Goal: Task Accomplishment & Management: Use online tool/utility

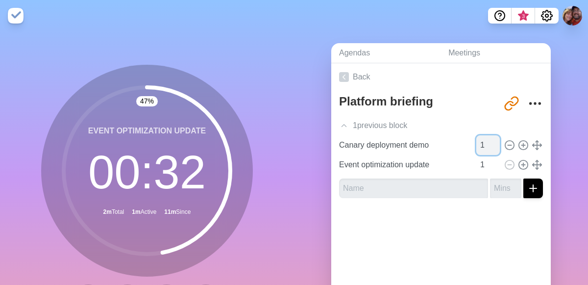
click at [483, 146] on input "1" at bounding box center [488, 145] width 24 height 20
type input "15"
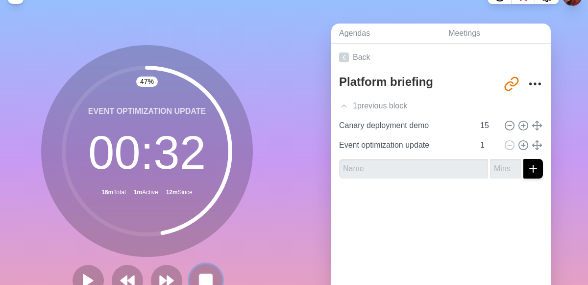
click at [204, 281] on rect at bounding box center [205, 280] width 12 height 12
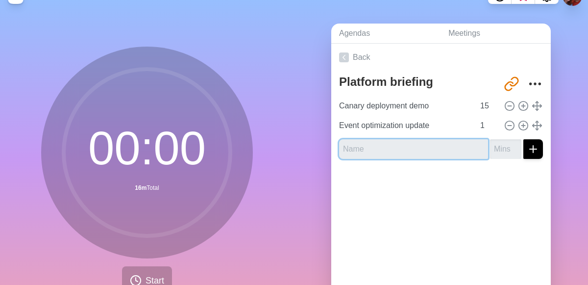
click at [440, 151] on input "text" at bounding box center [413, 149] width 149 height 20
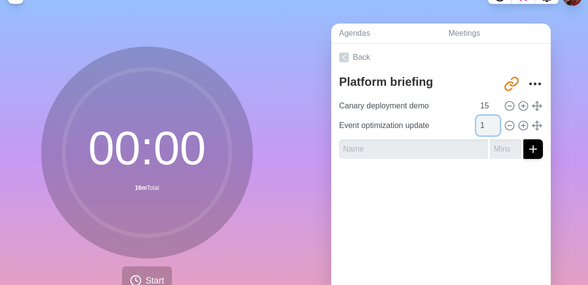
click at [482, 129] on input "1" at bounding box center [488, 126] width 24 height 20
type input "5"
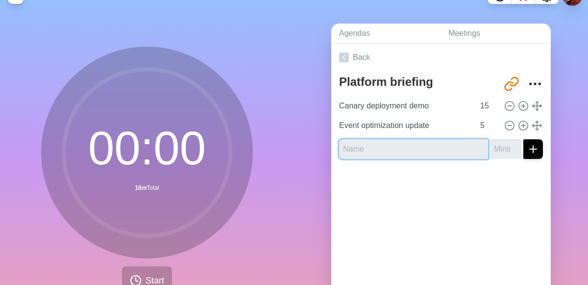
click at [431, 149] on input "text" at bounding box center [413, 149] width 149 height 20
type input "Data re-architecture and platform stability"
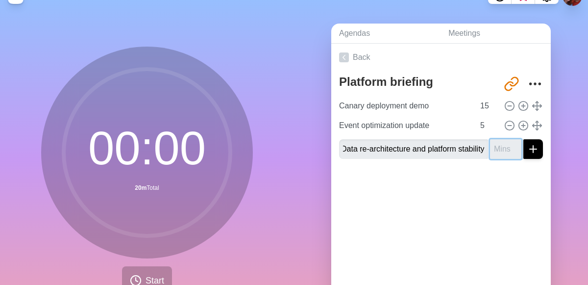
scroll to position [0, 0]
type input "10"
click at [532, 149] on line "submit" at bounding box center [533, 149] width 7 height 0
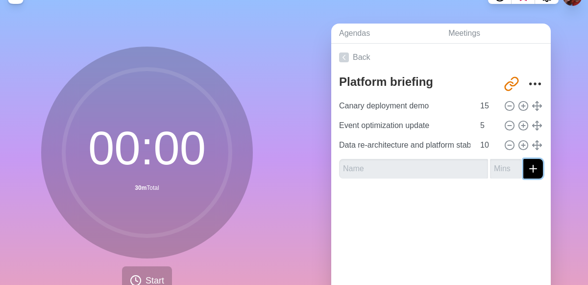
click at [533, 176] on button "submit" at bounding box center [533, 169] width 20 height 20
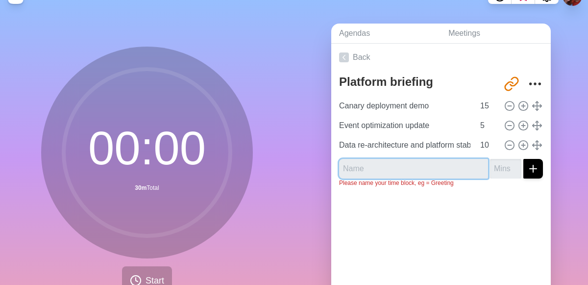
click at [443, 168] on input "text" at bounding box center [413, 169] width 149 height 20
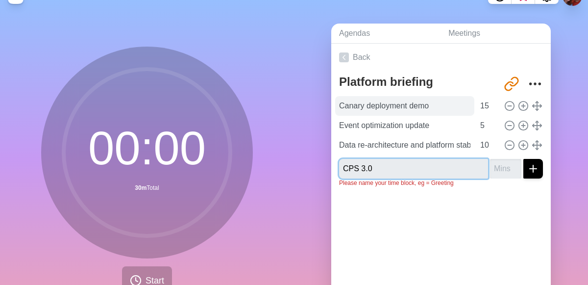
type input "CPS 3.0"
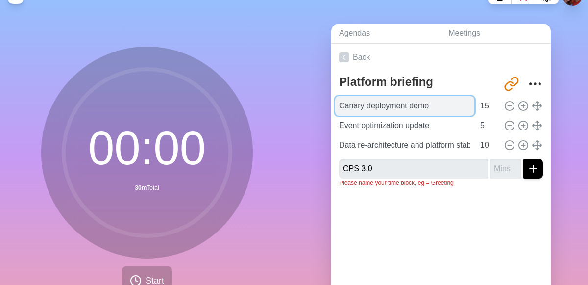
click at [456, 107] on input "Canary deployment demo" at bounding box center [404, 106] width 139 height 20
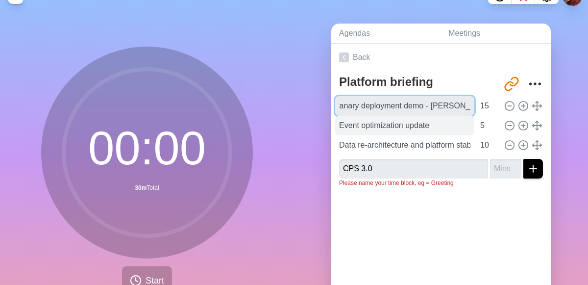
type input "Canary deployment demo - [PERSON_NAME]"
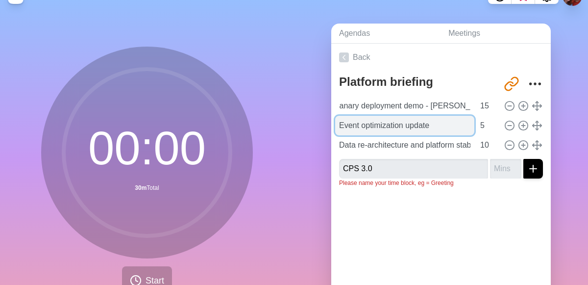
click at [451, 128] on input "Event optimization update" at bounding box center [404, 126] width 139 height 20
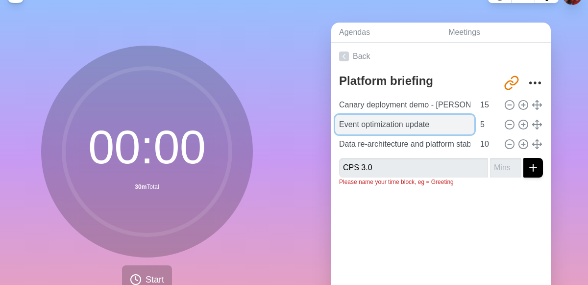
scroll to position [20, 0]
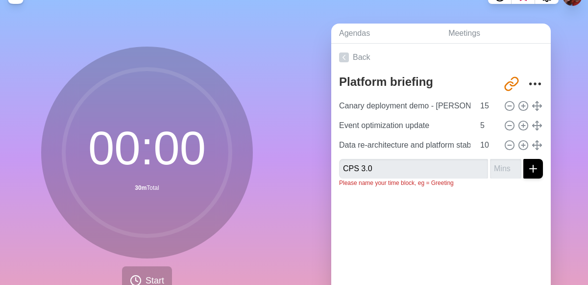
click at [367, 246] on div "Back Platform briefing [URL][DOMAIN_NAME] Canary deployment demo - [PERSON_NAME…" at bounding box center [440, 181] width 219 height 274
click at [500, 174] on input "number" at bounding box center [505, 169] width 31 height 20
type input "10"
click at [533, 174] on button "submit" at bounding box center [533, 169] width 20 height 20
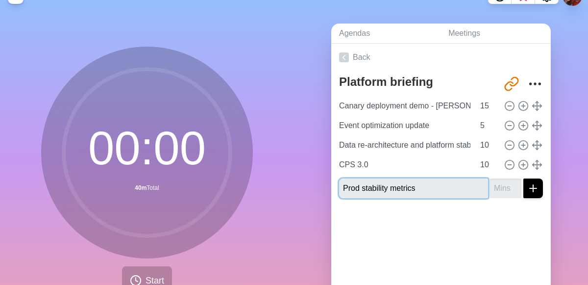
type input "Prod stability metrics"
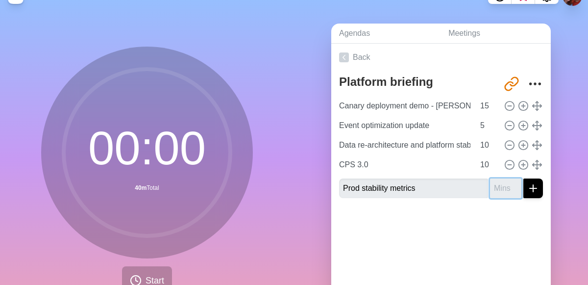
click at [504, 191] on input "number" at bounding box center [505, 188] width 31 height 20
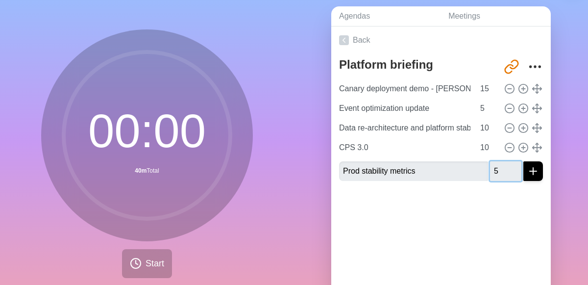
scroll to position [43, 0]
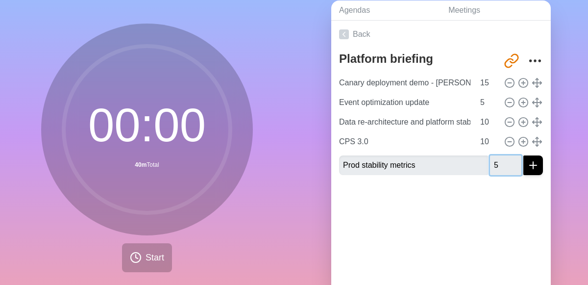
type input "5"
click at [533, 165] on line "submit" at bounding box center [533, 165] width 7 height 0
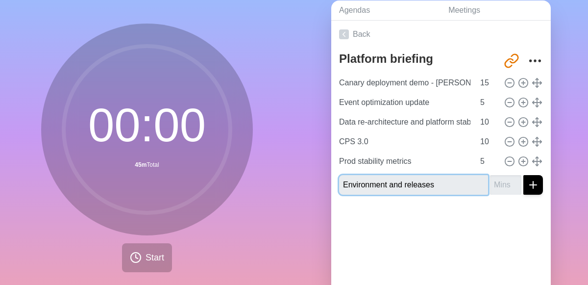
type input "Environment and releases"
type input "7"
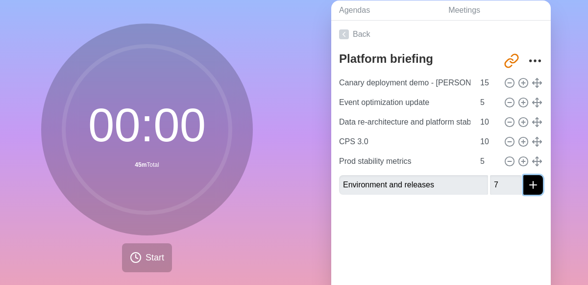
click at [532, 185] on line "submit" at bounding box center [533, 185] width 7 height 0
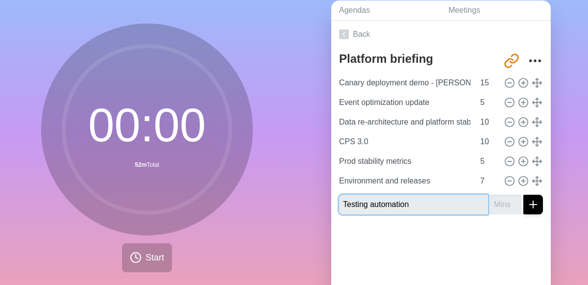
type input "Testing automation"
click at [502, 207] on input "number" at bounding box center [505, 204] width 31 height 20
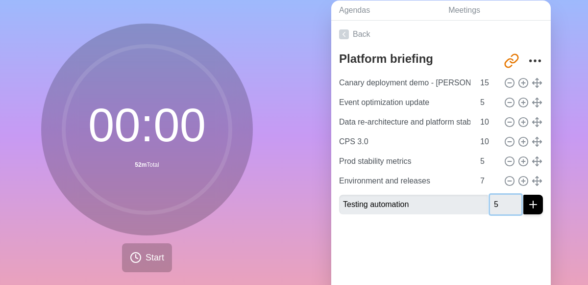
type input "5"
click at [525, 252] on div at bounding box center [440, 241] width 219 height 39
click at [532, 204] on line "submit" at bounding box center [533, 204] width 7 height 0
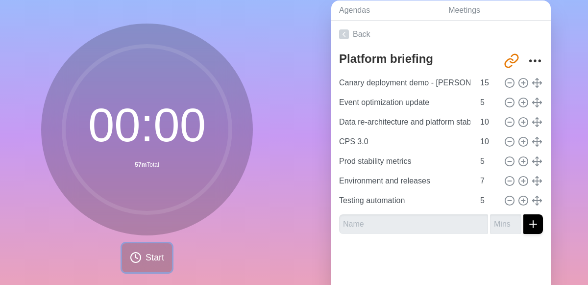
click at [158, 266] on button "Start" at bounding box center [147, 257] width 50 height 29
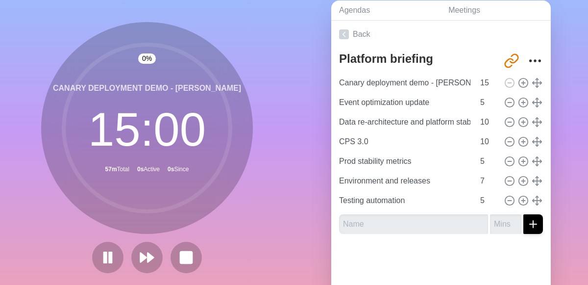
scroll to position [42, 0]
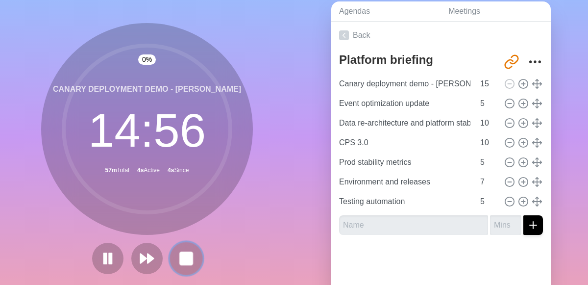
click at [188, 260] on rect at bounding box center [186, 258] width 12 height 12
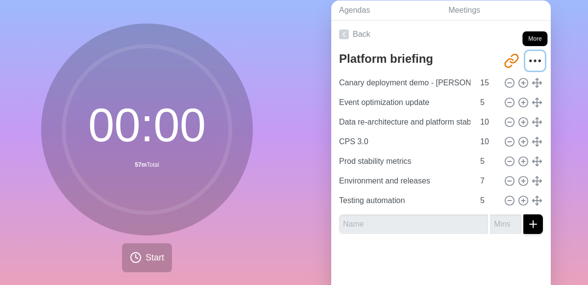
click at [530, 60] on circle "More" at bounding box center [530, 60] width 1 height 1
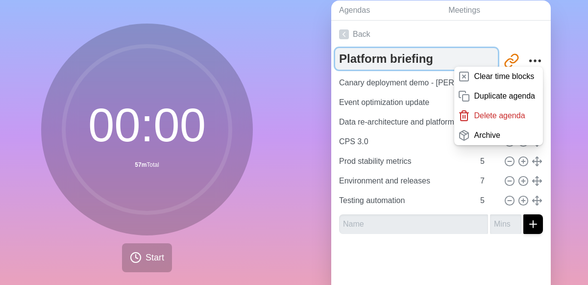
click at [468, 48] on textarea "Platform briefing" at bounding box center [416, 59] width 163 height 22
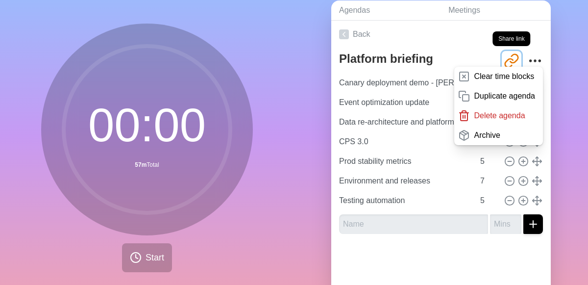
click at [507, 63] on icon "Share link" at bounding box center [512, 61] width 16 height 16
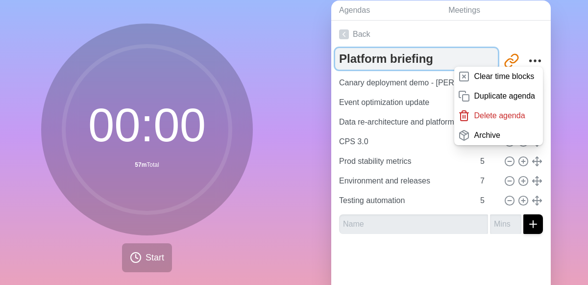
click at [350, 62] on textarea "Platform briefing" at bounding box center [416, 59] width 163 height 22
click at [341, 61] on textarea "Platform briefing" at bounding box center [416, 59] width 163 height 22
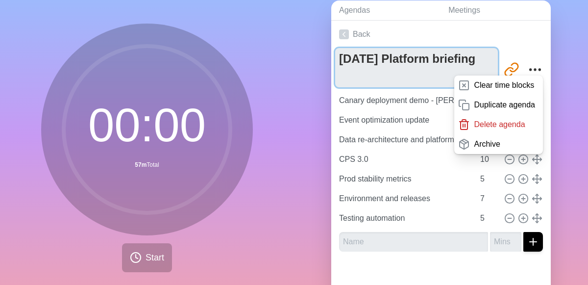
type textarea "[DATE] Platform briefing"
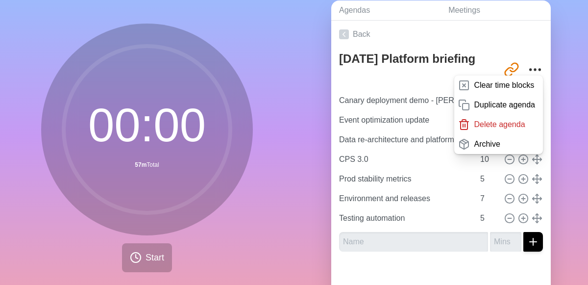
click at [302, 114] on div "Agendas Meetings Back [DATE] Platform briefing [URL][DOMAIN_NAME] Clear time bl…" at bounding box center [441, 151] width 294 height 325
click at [509, 45] on link "Back" at bounding box center [440, 34] width 219 height 27
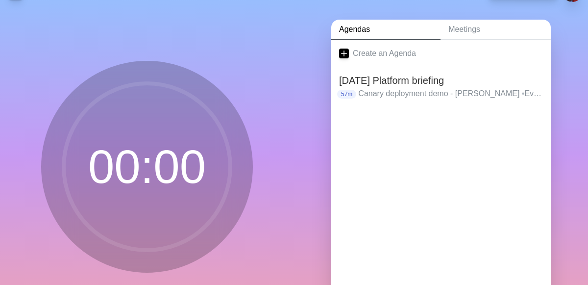
scroll to position [24, 0]
click at [418, 91] on p "Canary deployment demo - [PERSON_NAME] • Event optimization update • Data re-ar…" at bounding box center [450, 94] width 185 height 12
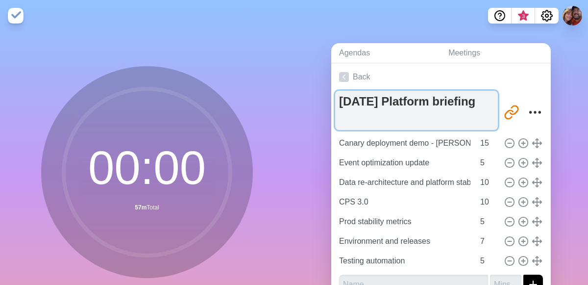
click at [435, 107] on textarea "[DATE] Platform briefing" at bounding box center [416, 110] width 163 height 39
click at [458, 114] on textarea "[DATE] Platform briefing" at bounding box center [416, 110] width 163 height 39
type textarea "[DATE] Platform review executive briefing"
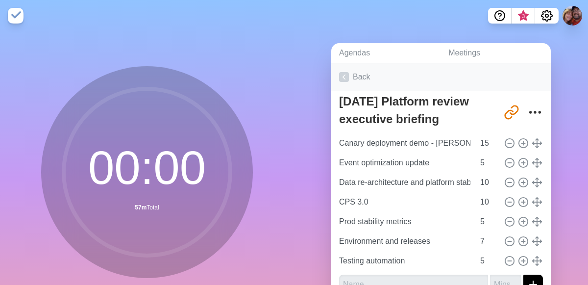
click at [526, 76] on link "Back" at bounding box center [440, 76] width 219 height 27
